Goal: Check status: Check status

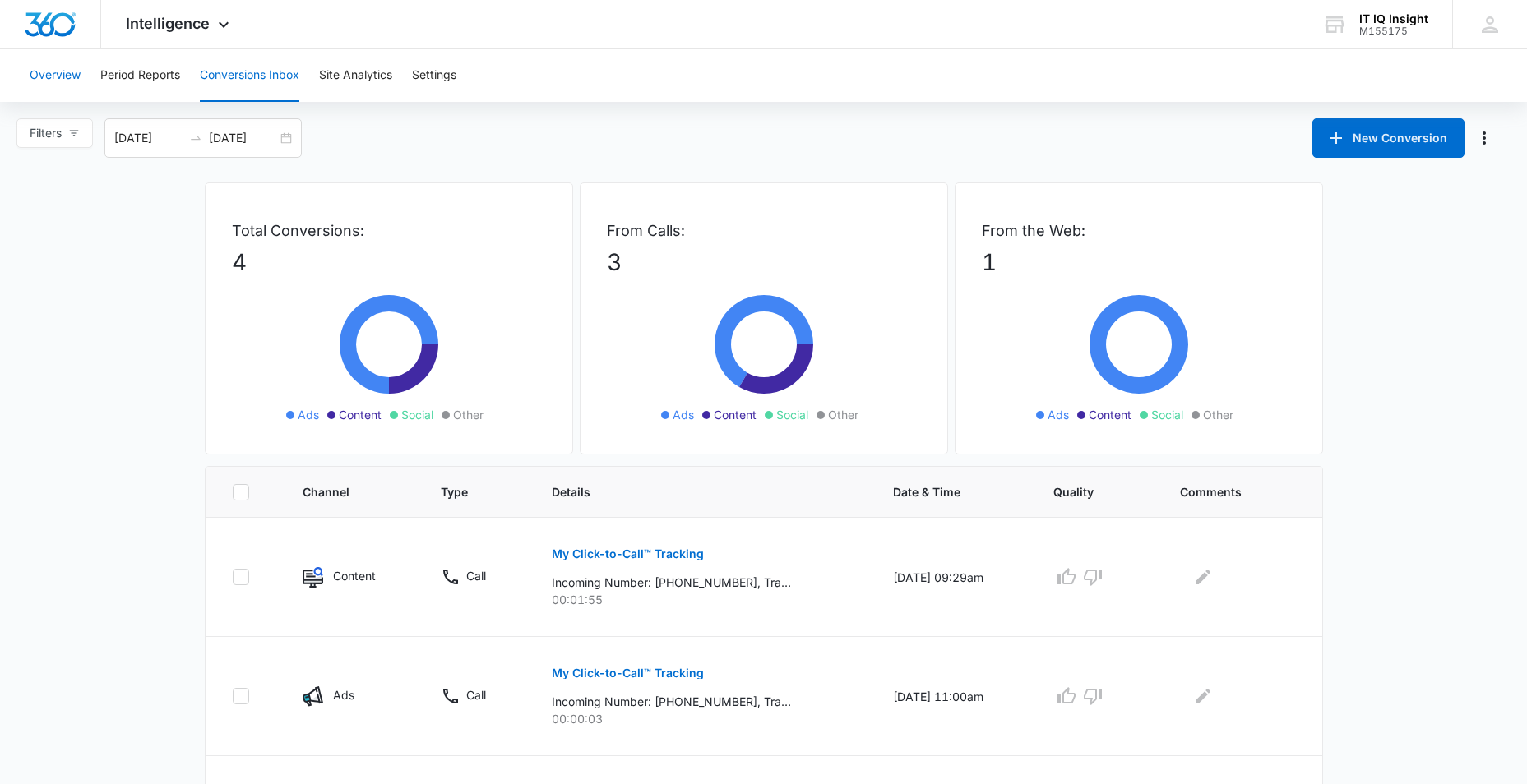
click at [49, 73] on button "Overview" at bounding box center [55, 76] width 51 height 53
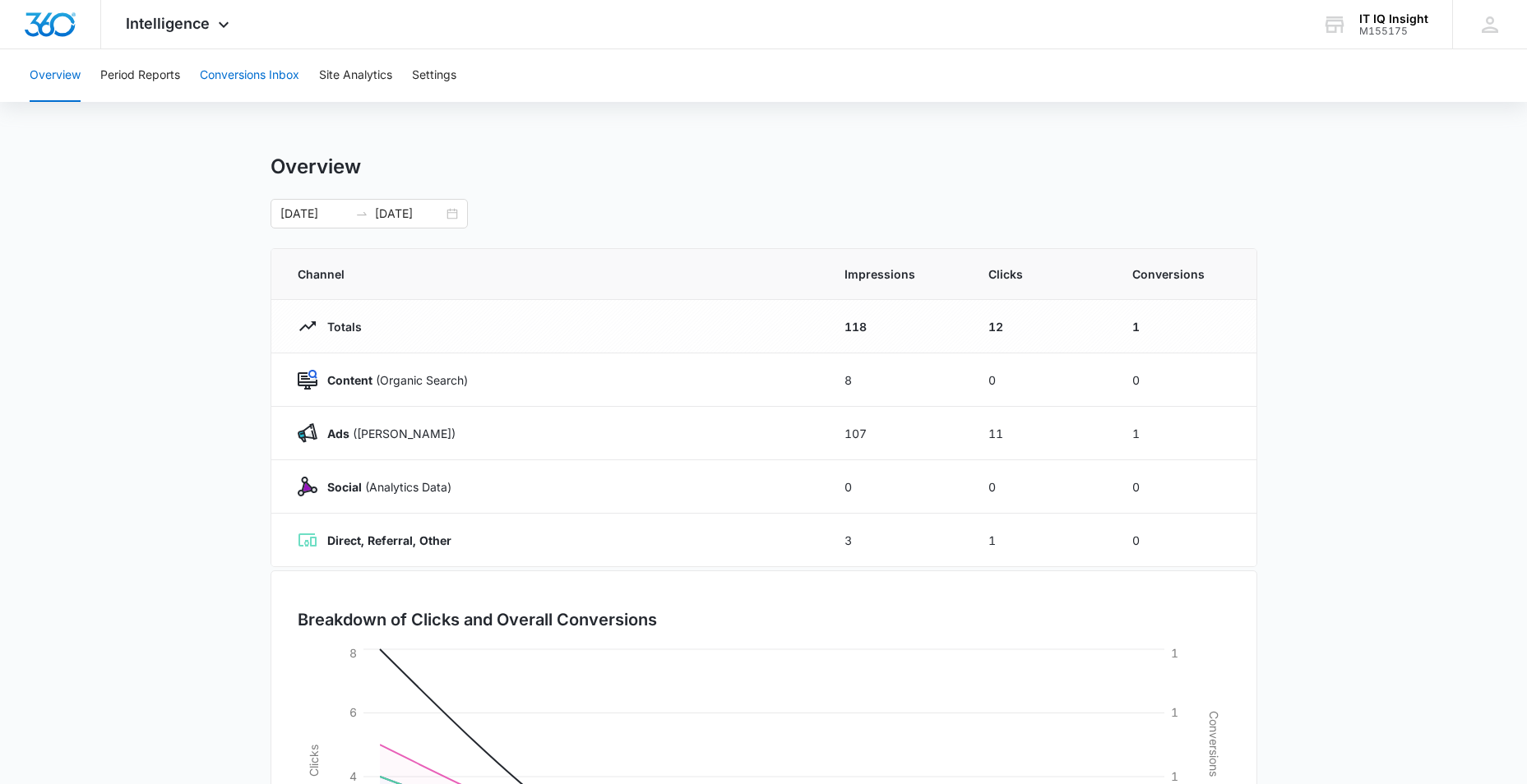
click at [236, 76] on button "Conversions Inbox" at bounding box center [250, 76] width 100 height 53
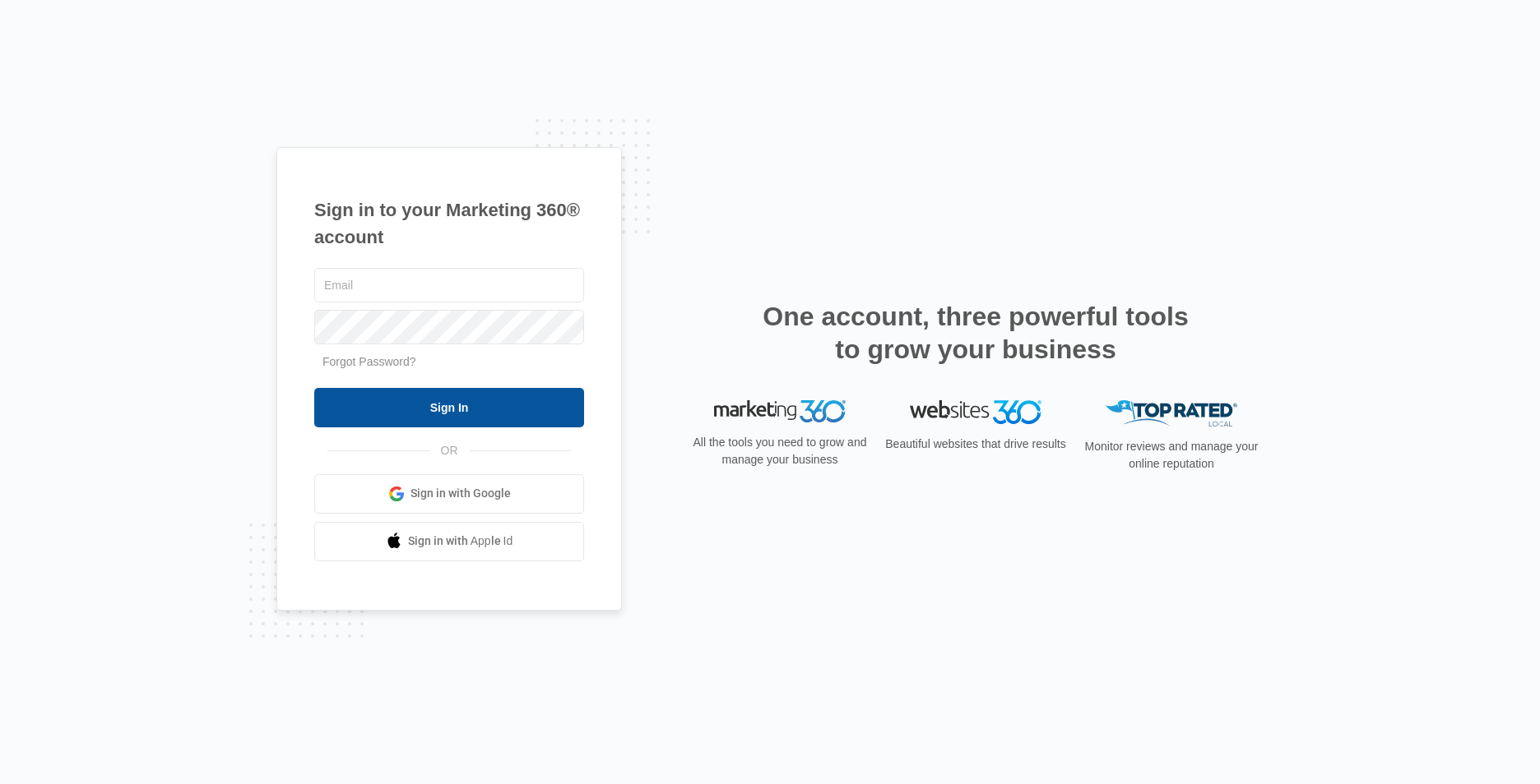
type input "[EMAIL_ADDRESS][DOMAIN_NAME]"
click at [417, 403] on input "Sign In" at bounding box center [448, 408] width 269 height 40
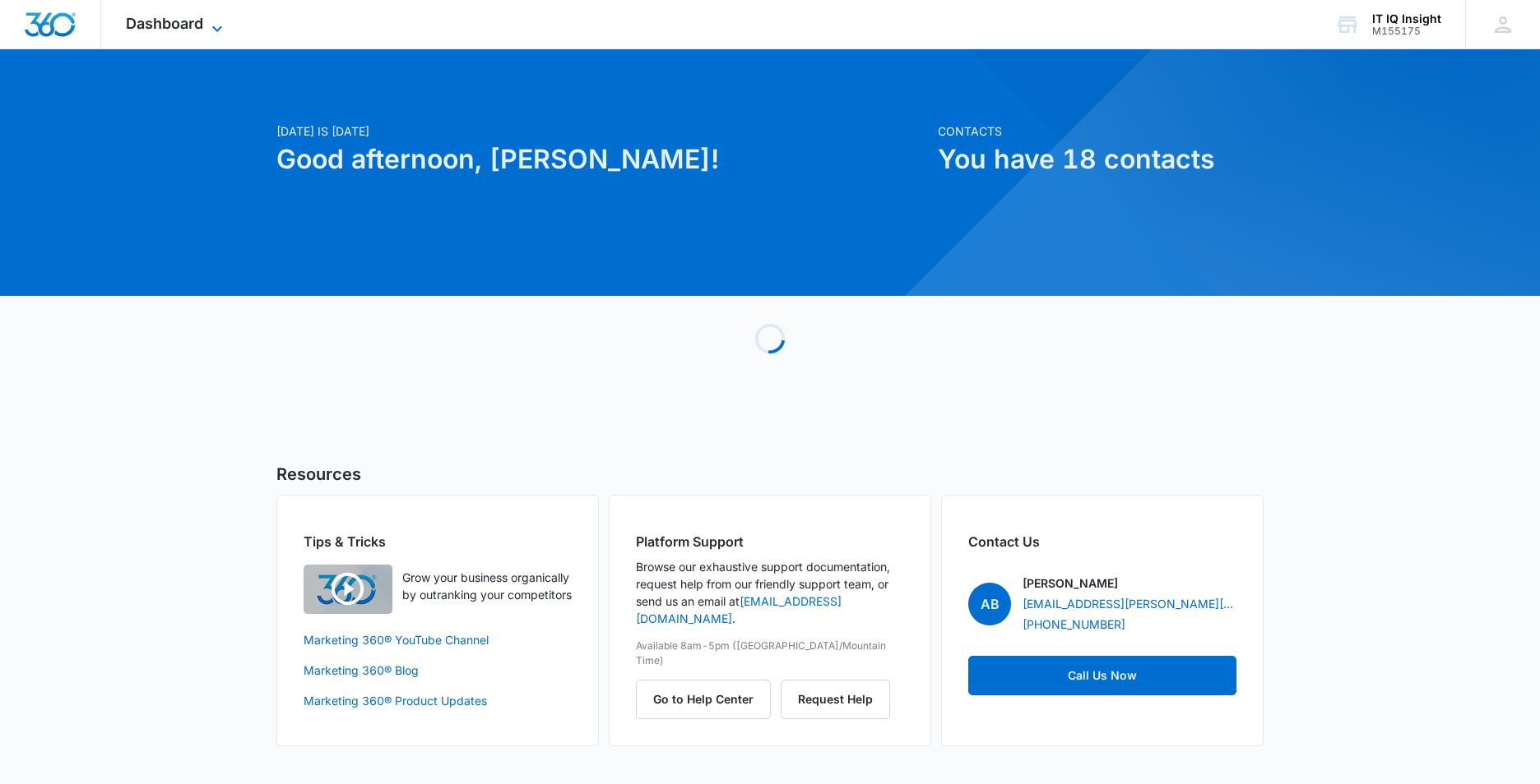
click at [218, 23] on icon at bounding box center [218, 29] width 20 height 20
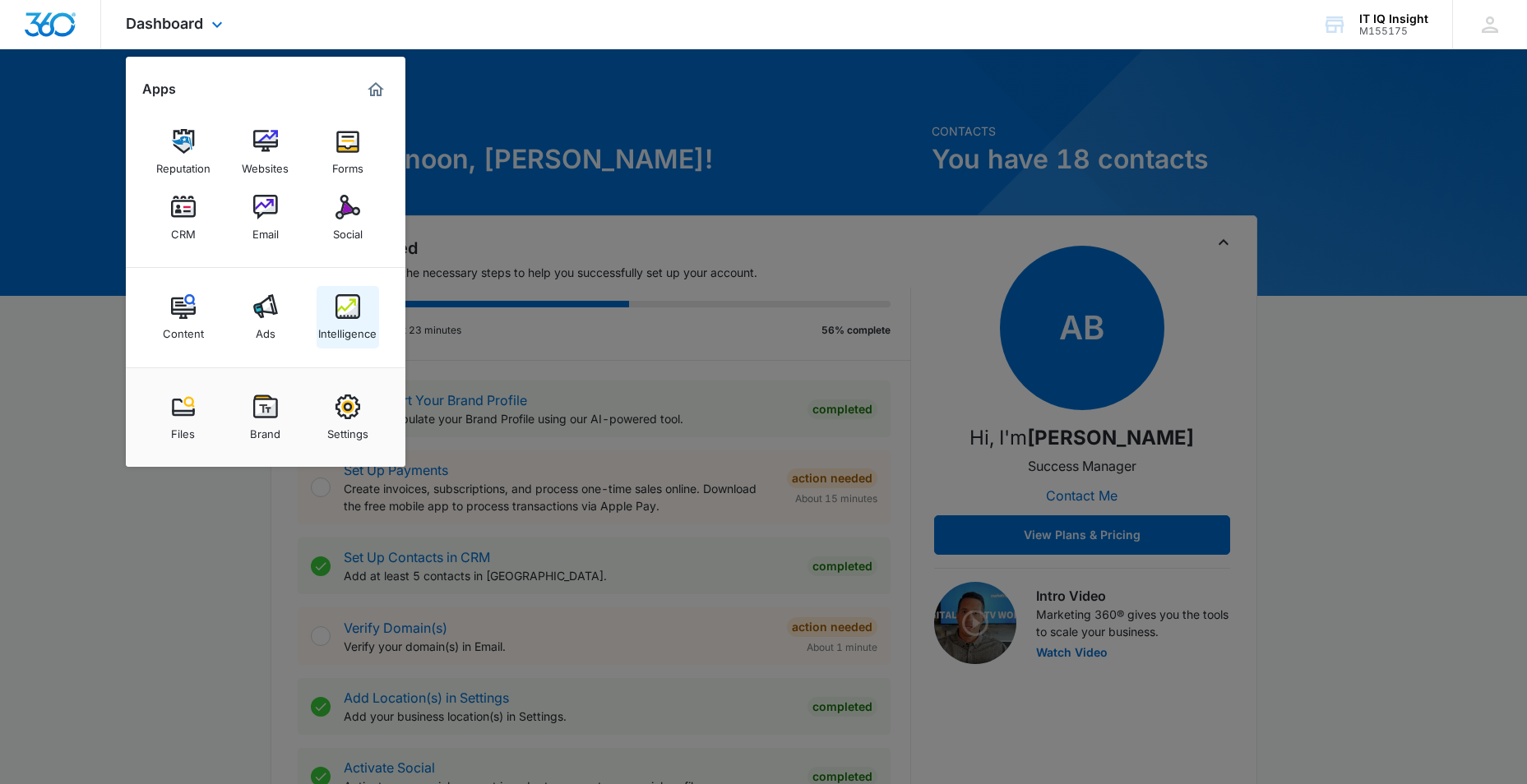
click at [357, 314] on img at bounding box center [348, 306] width 25 height 25
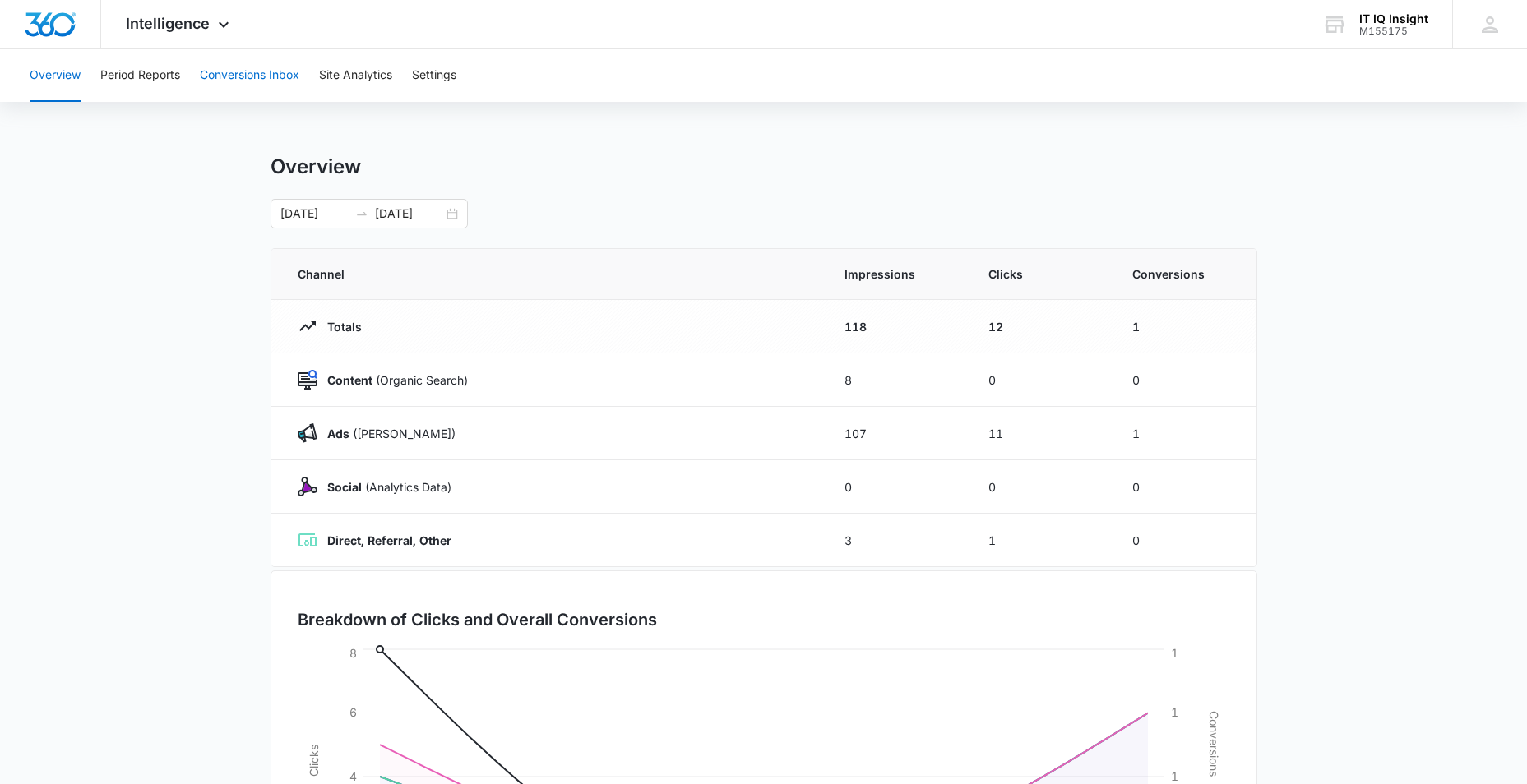
click at [253, 82] on button "Conversions Inbox" at bounding box center [250, 76] width 100 height 53
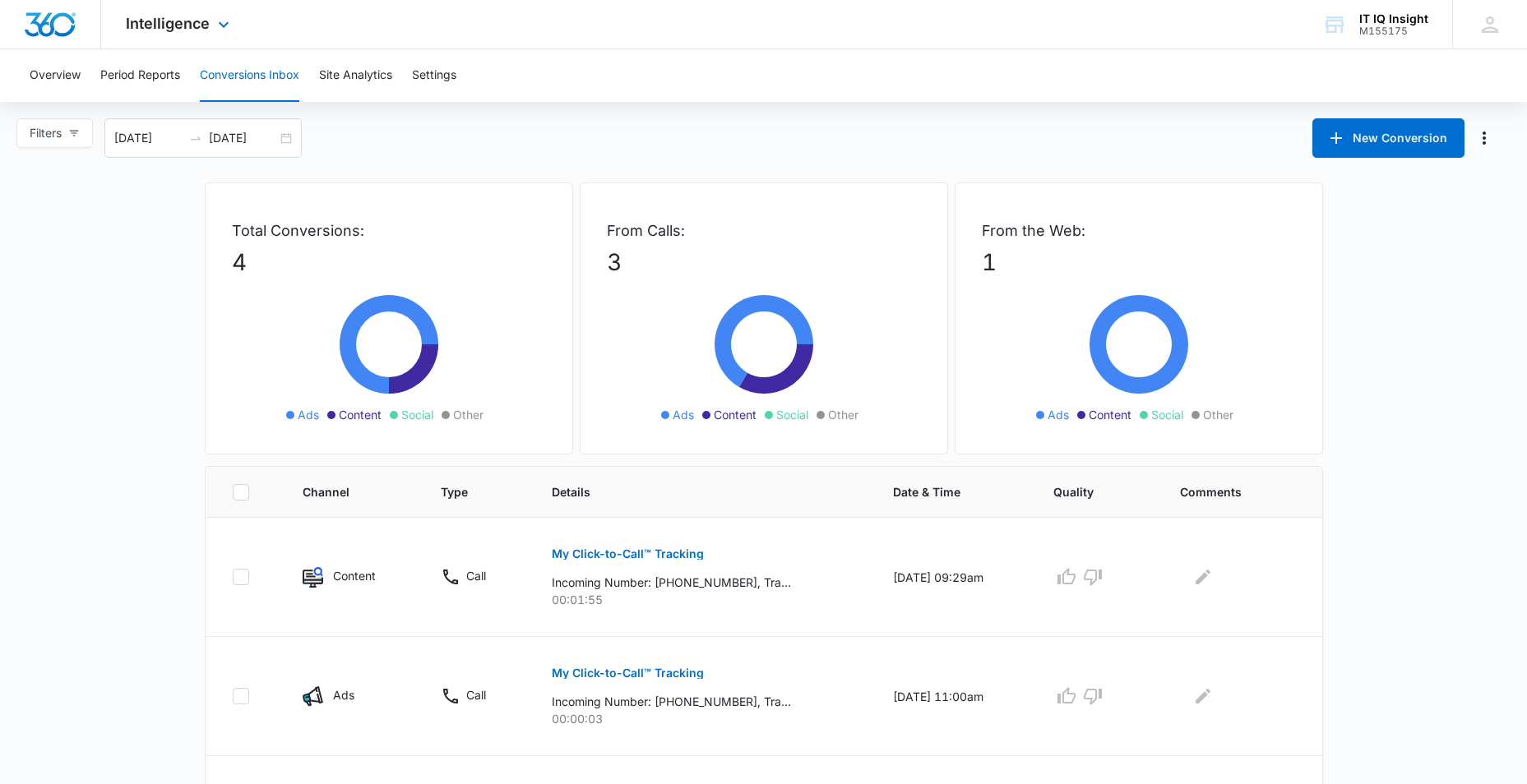
drag, startPoint x: 229, startPoint y: 26, endPoint x: 217, endPoint y: 46, distance: 23.3
click at [228, 26] on icon at bounding box center [224, 25] width 20 height 20
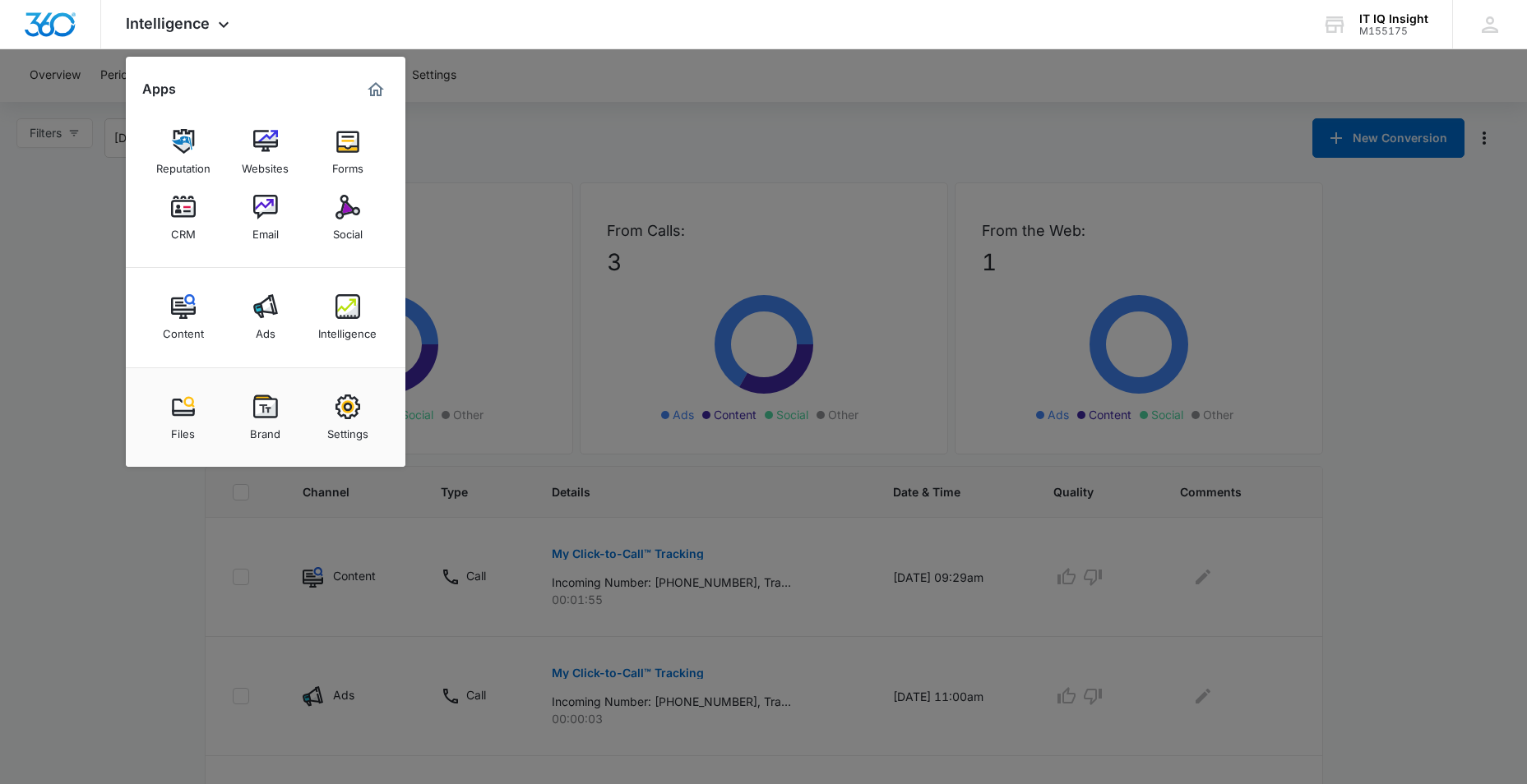
click at [277, 329] on link "Ads" at bounding box center [266, 317] width 63 height 63
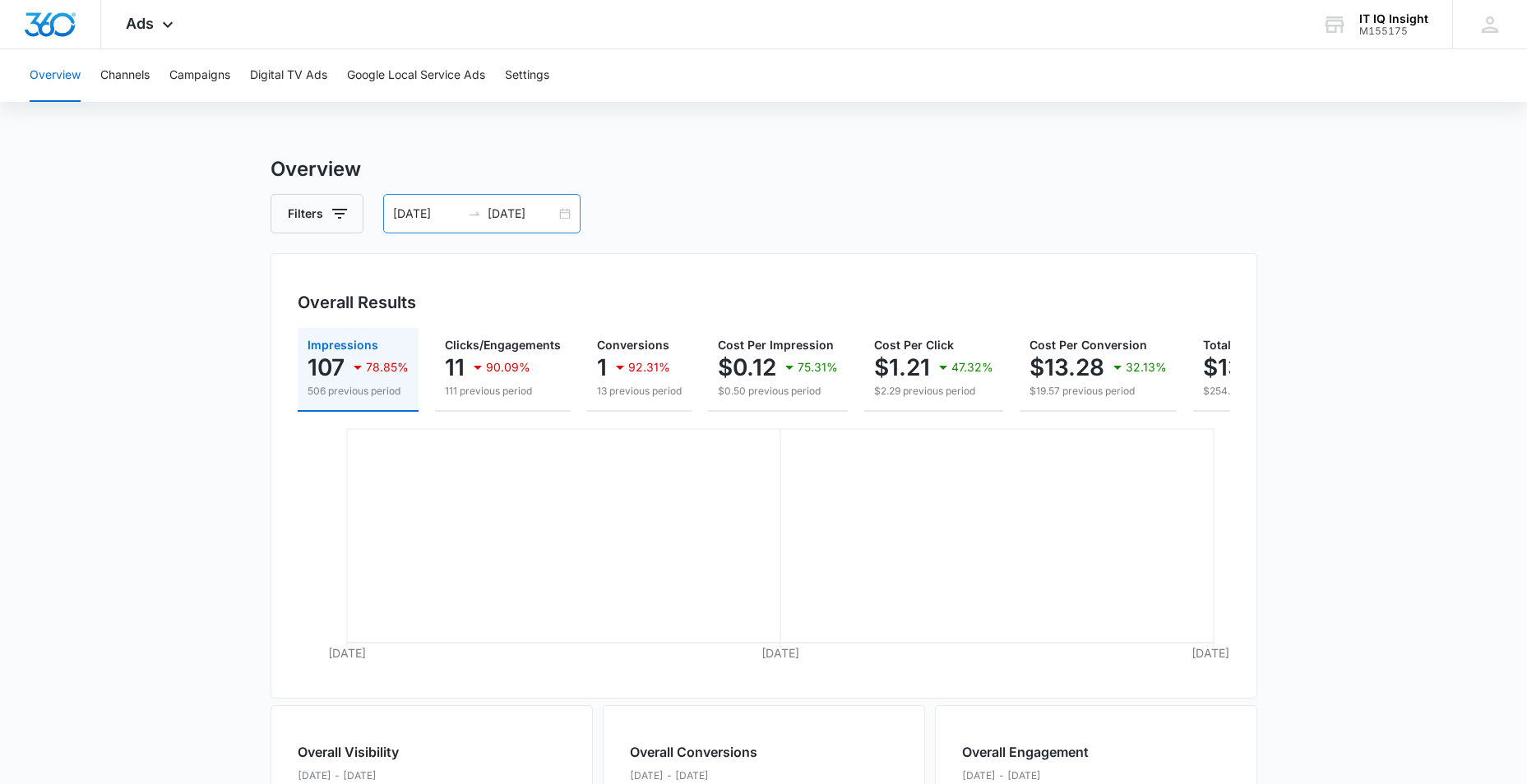
click at [508, 213] on input "[DATE]" at bounding box center [521, 214] width 68 height 18
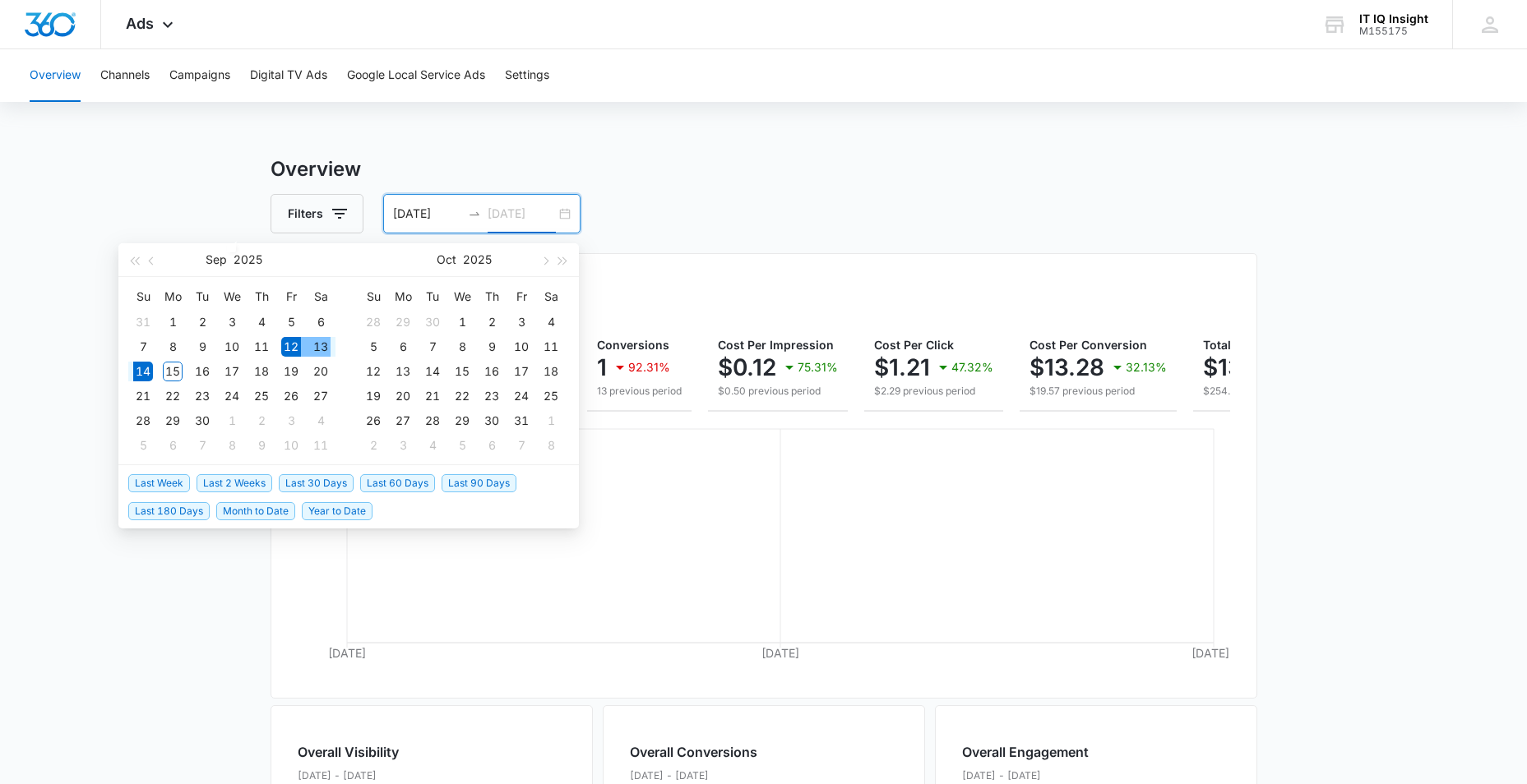
type input "[DATE]"
click at [293, 348] on div "12" at bounding box center [291, 347] width 20 height 20
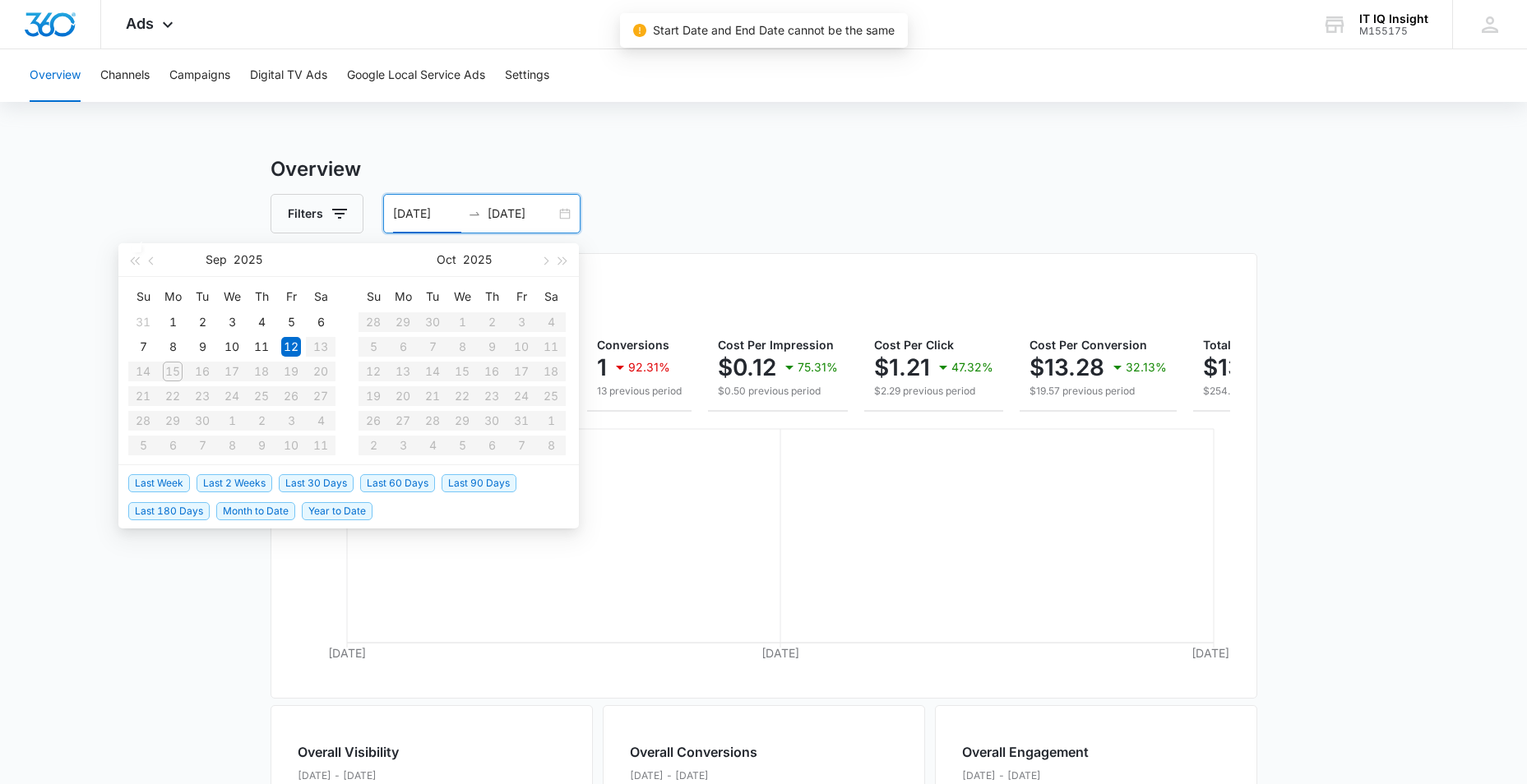
click at [170, 369] on table "Su Mo Tu We Th Fr Sa 31 1 2 3 4 5 6 7 8 9 10 11 12 13 14 15 16 17 18 19 20 21 2…" at bounding box center [232, 371] width 208 height 175
type input "[DATE]"
click at [501, 218] on input "[DATE]" at bounding box center [521, 214] width 68 height 18
type input "[DATE]"
click at [166, 376] on div "15" at bounding box center [173, 371] width 20 height 20
